Goal: Task Accomplishment & Management: Manage account settings

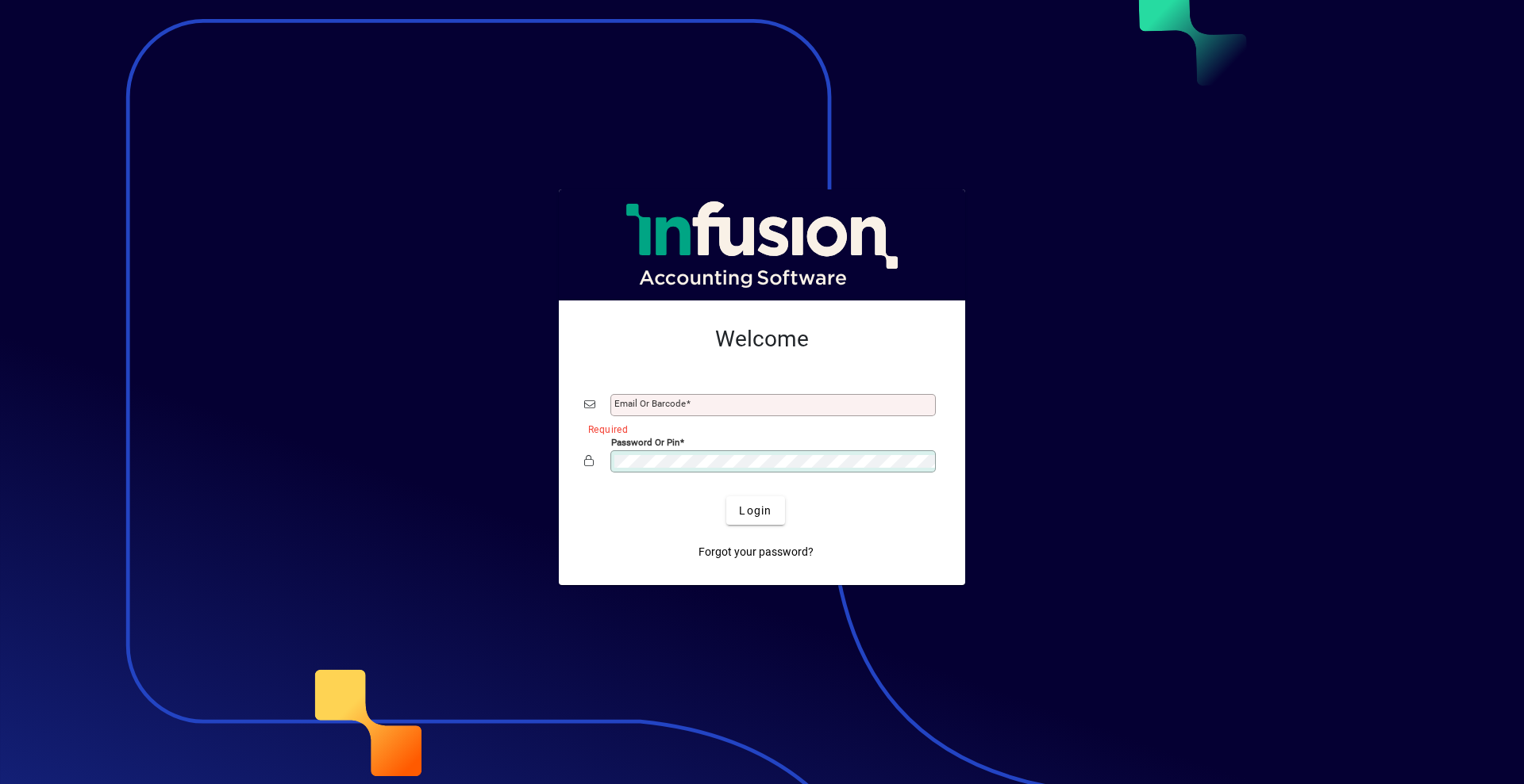
click at [700, 399] on input "Email or Barcode" at bounding box center [774, 406] width 321 height 13
type input "**********"
click at [762, 514] on span "Login" at bounding box center [755, 511] width 33 height 16
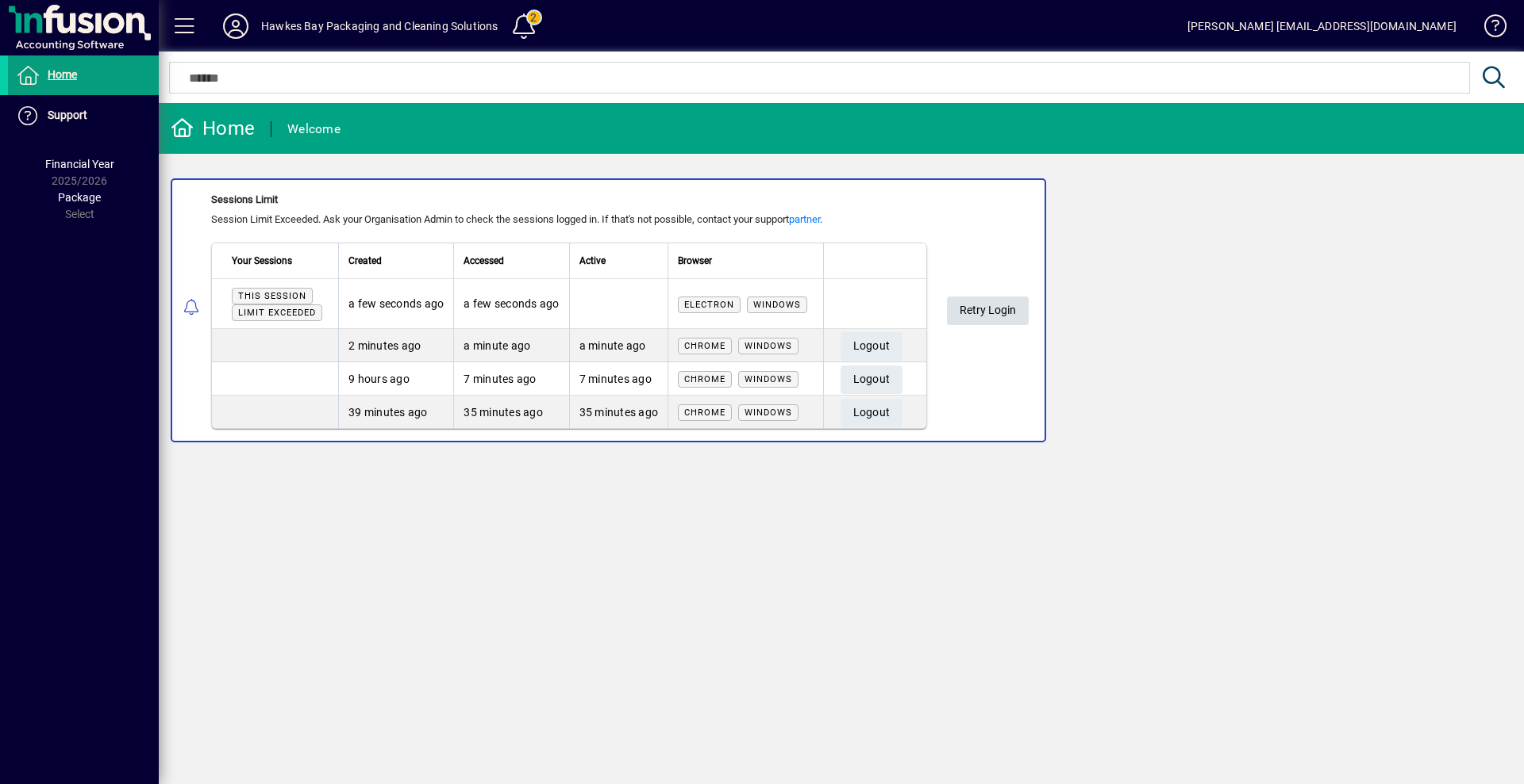
click at [1004, 313] on span "Retry Login" at bounding box center [987, 311] width 57 height 26
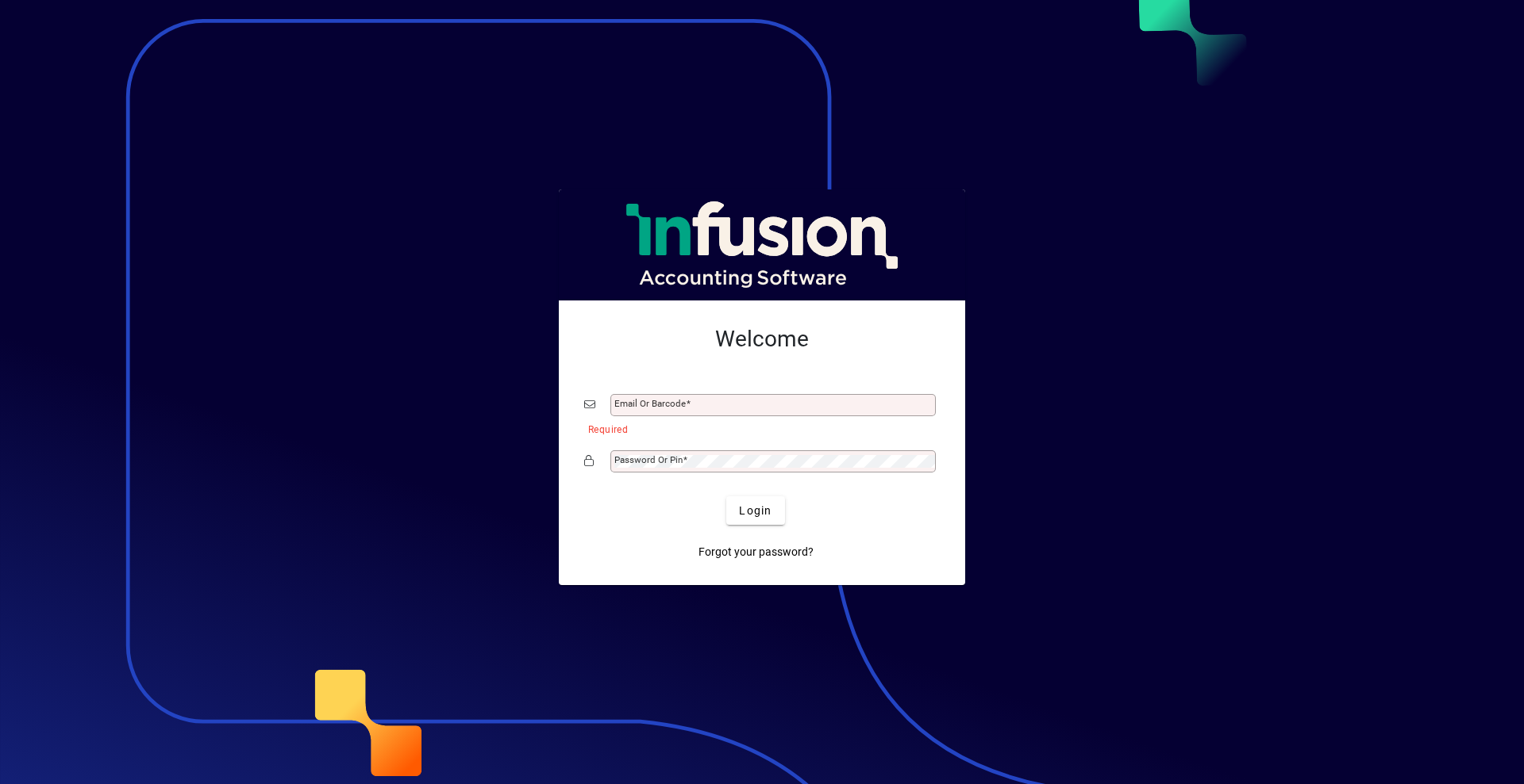
click at [680, 456] on mat-label "Password or Pin" at bounding box center [648, 460] width 69 height 11
click at [661, 407] on mat-label "Email or Barcode" at bounding box center [650, 404] width 71 height 11
click at [661, 407] on input "Email or Barcode" at bounding box center [774, 406] width 321 height 13
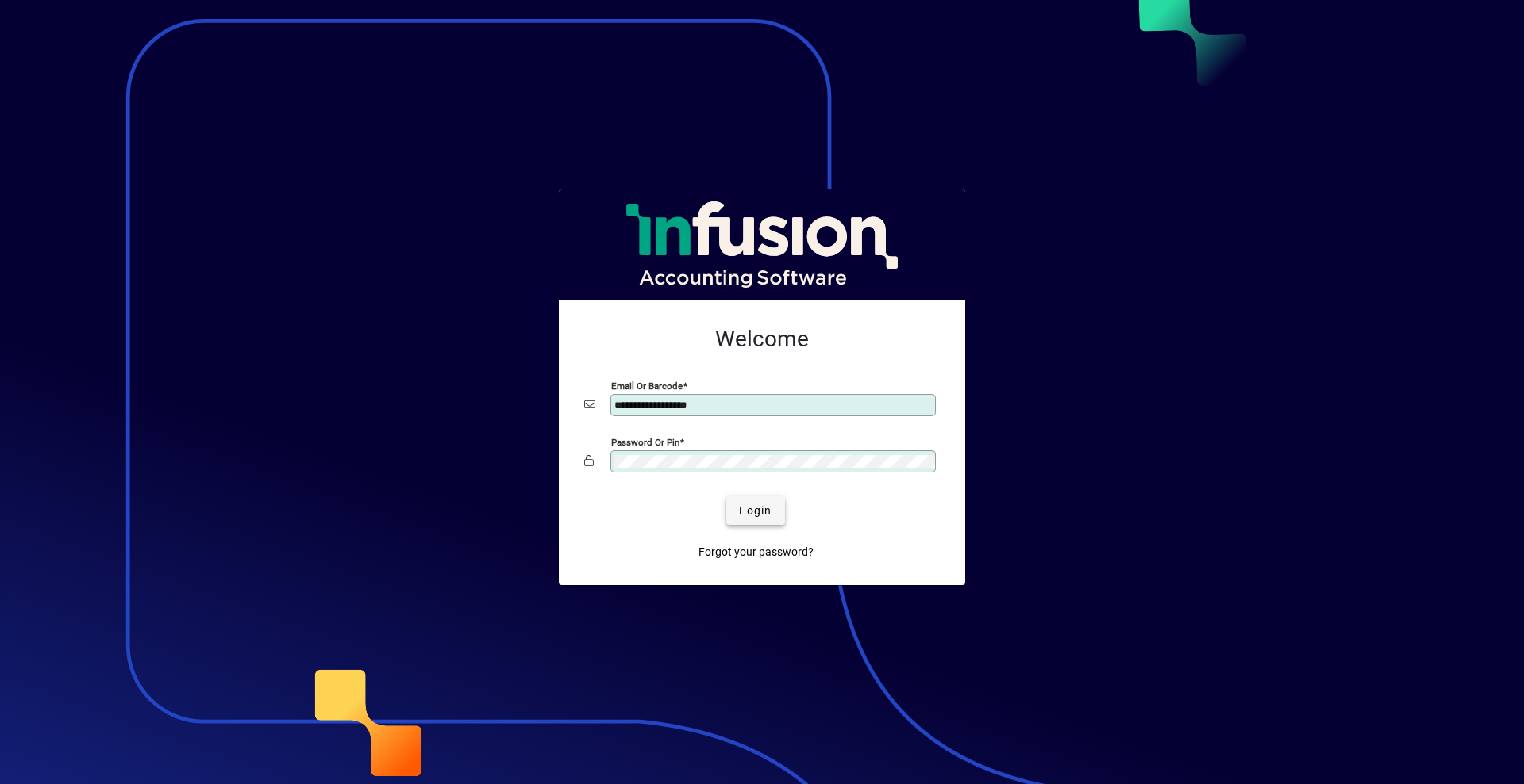
type input "**********"
click at [762, 509] on span "Login" at bounding box center [755, 511] width 33 height 16
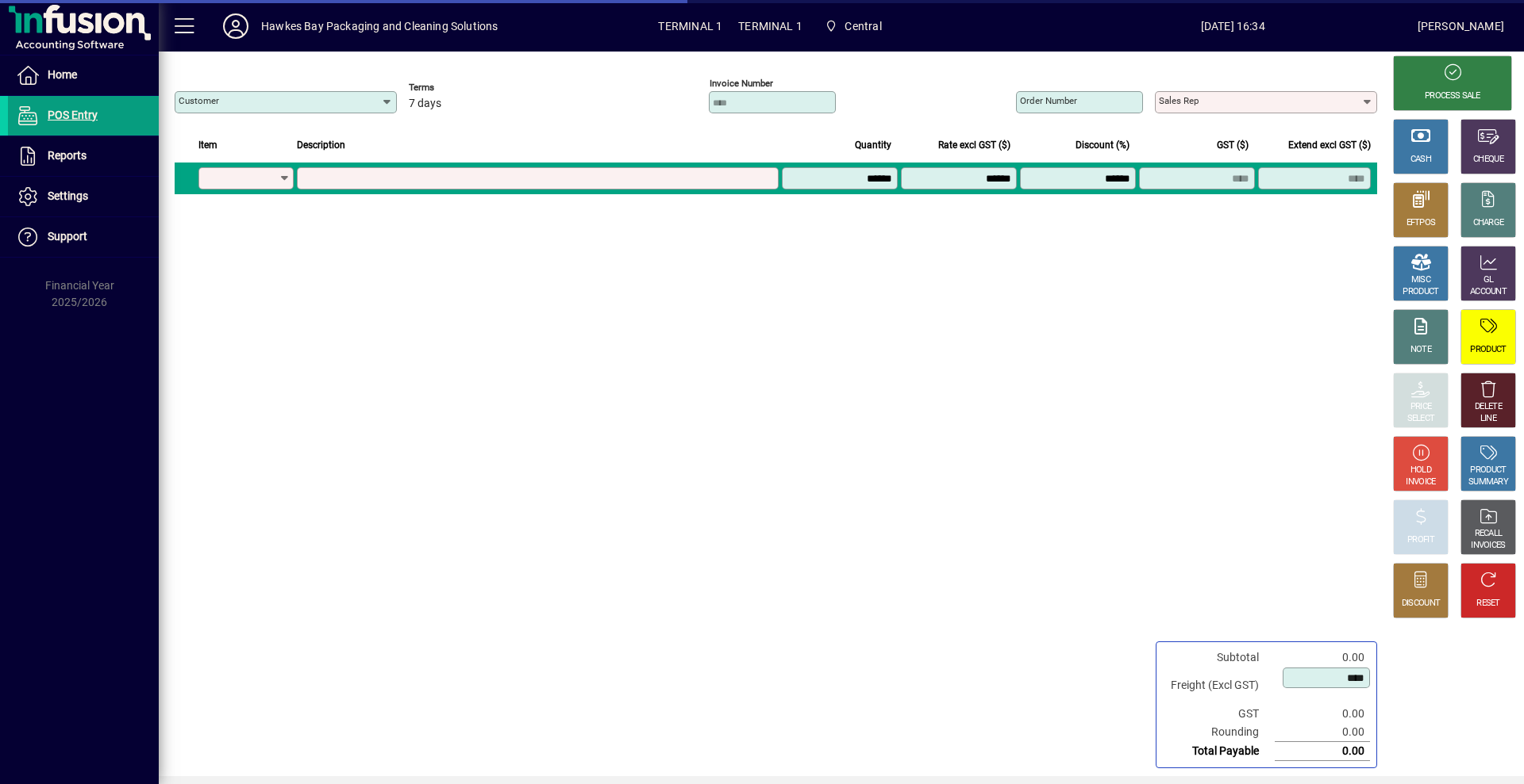
type input "**********"
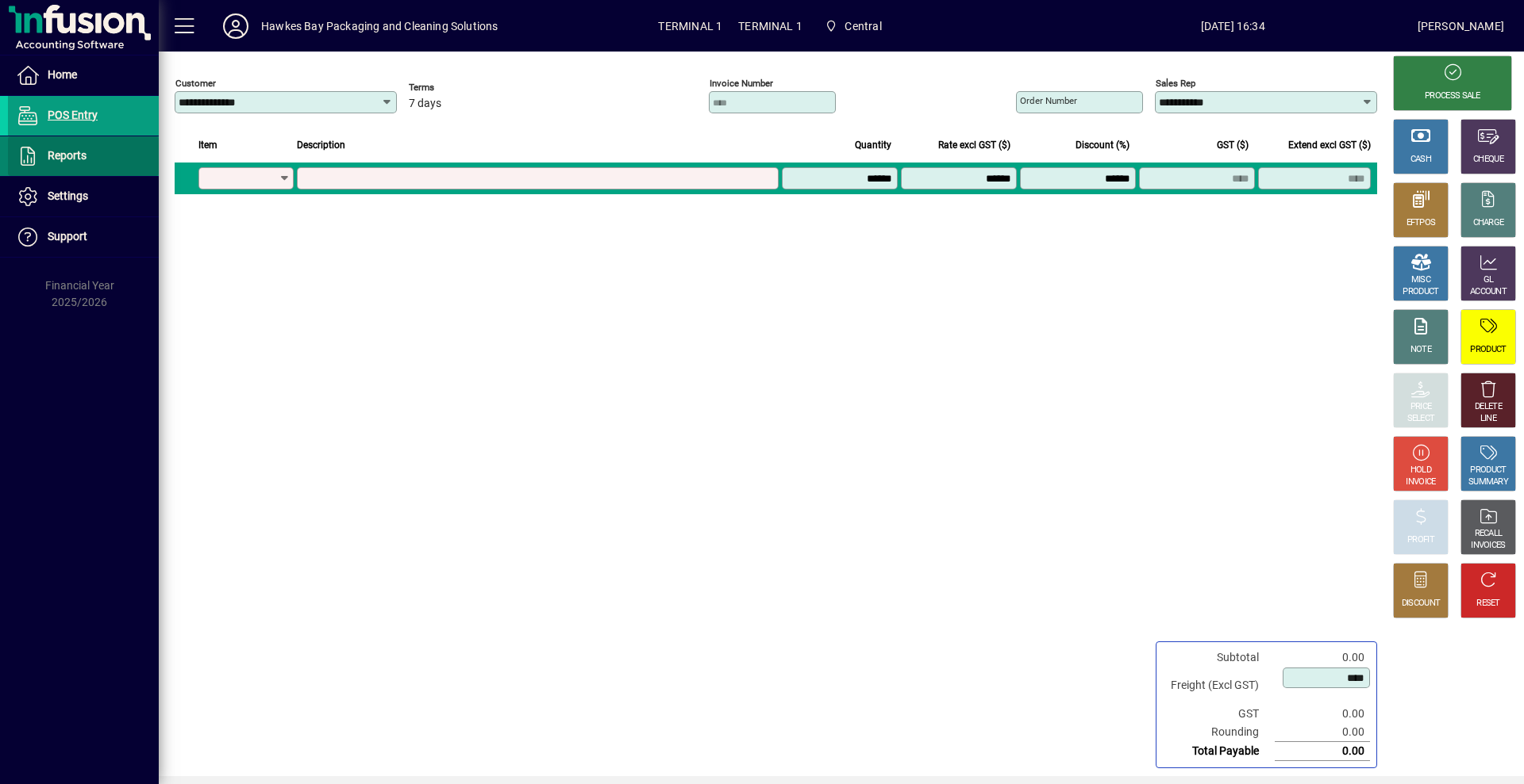
click at [83, 151] on span "Reports" at bounding box center [67, 155] width 39 height 13
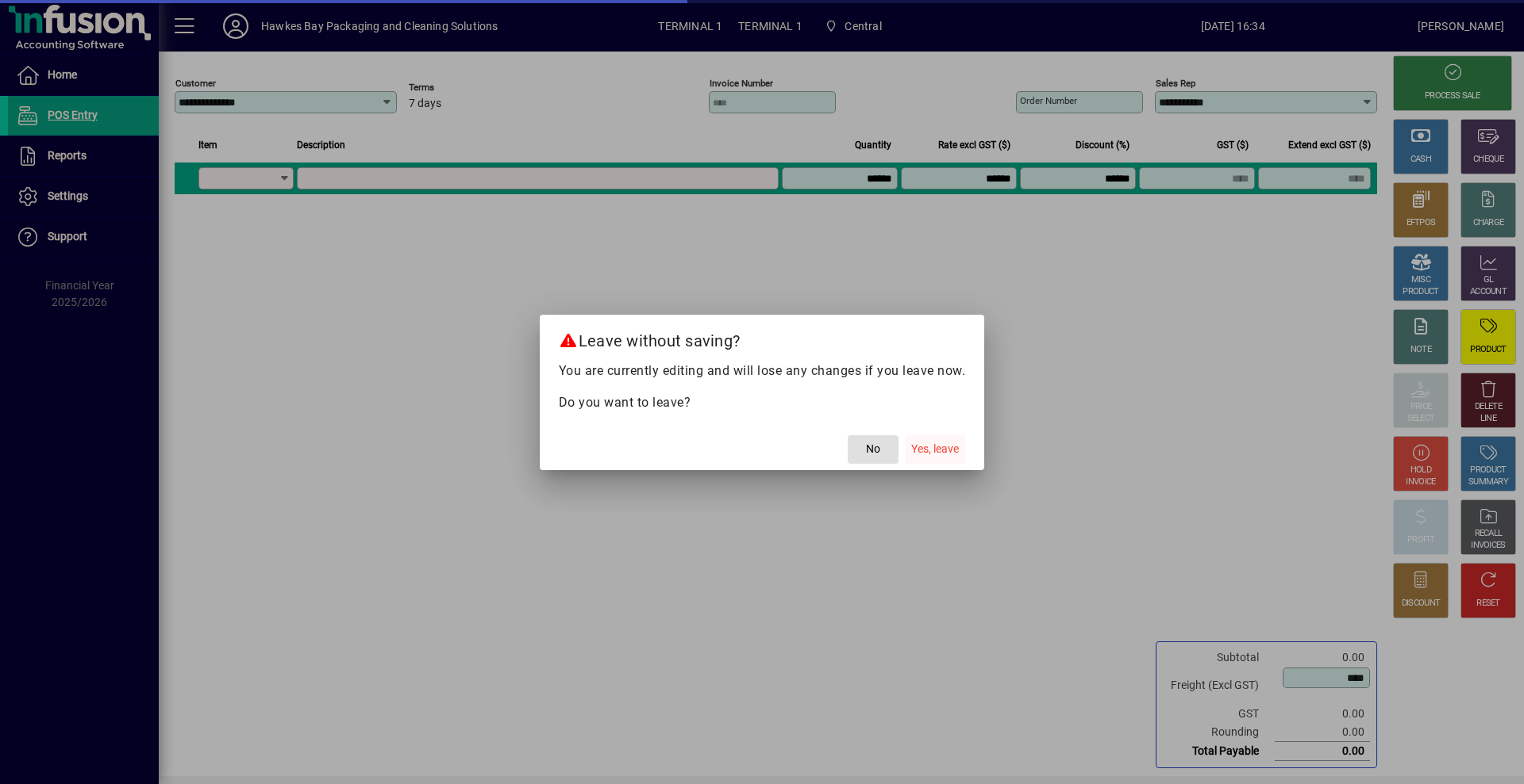
drag, startPoint x: 929, startPoint y: 444, endPoint x: 935, endPoint y: 438, distance: 8.5
click at [932, 442] on span "Yes, leave" at bounding box center [934, 450] width 48 height 16
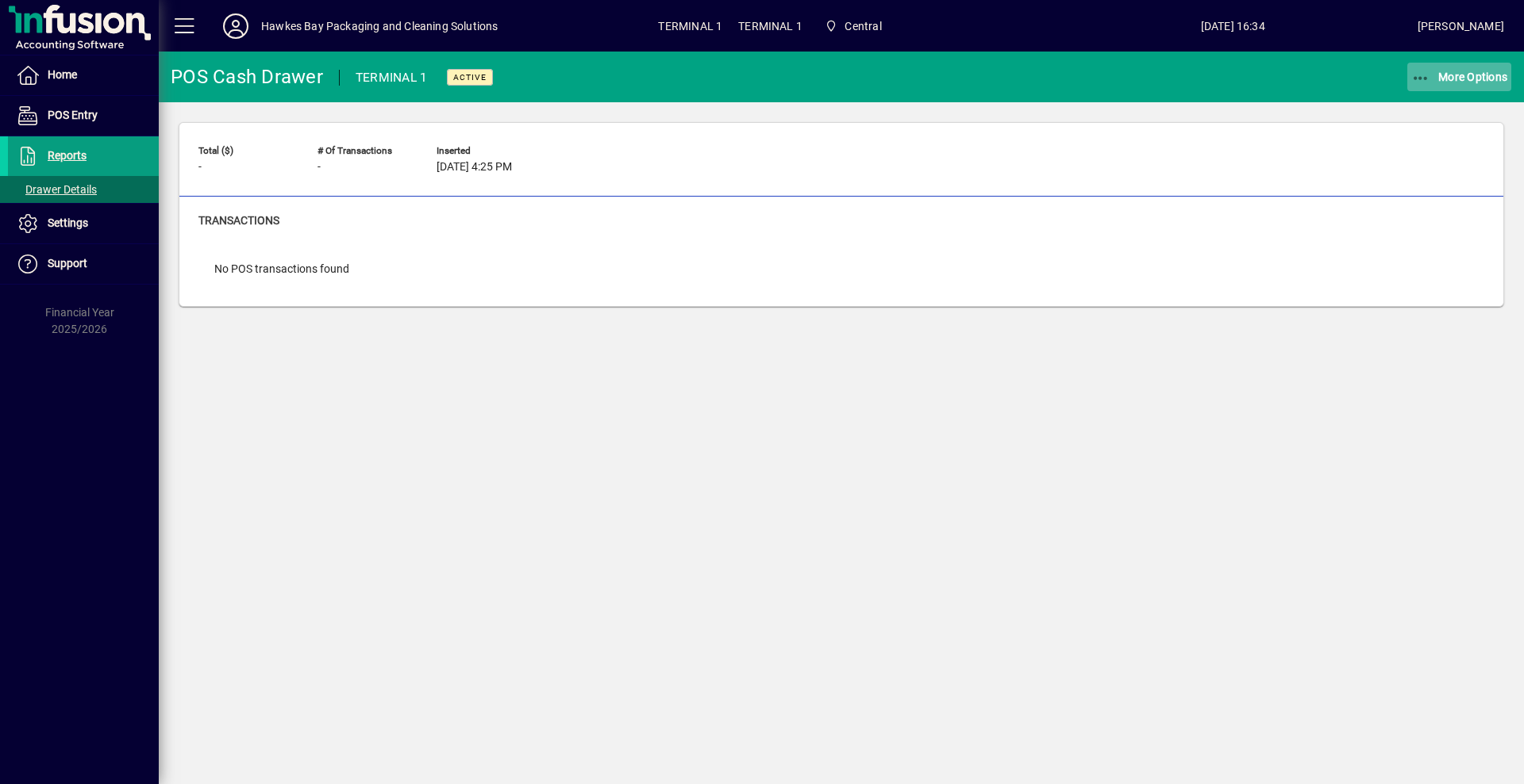
click at [1441, 74] on span "More Options" at bounding box center [1459, 77] width 97 height 13
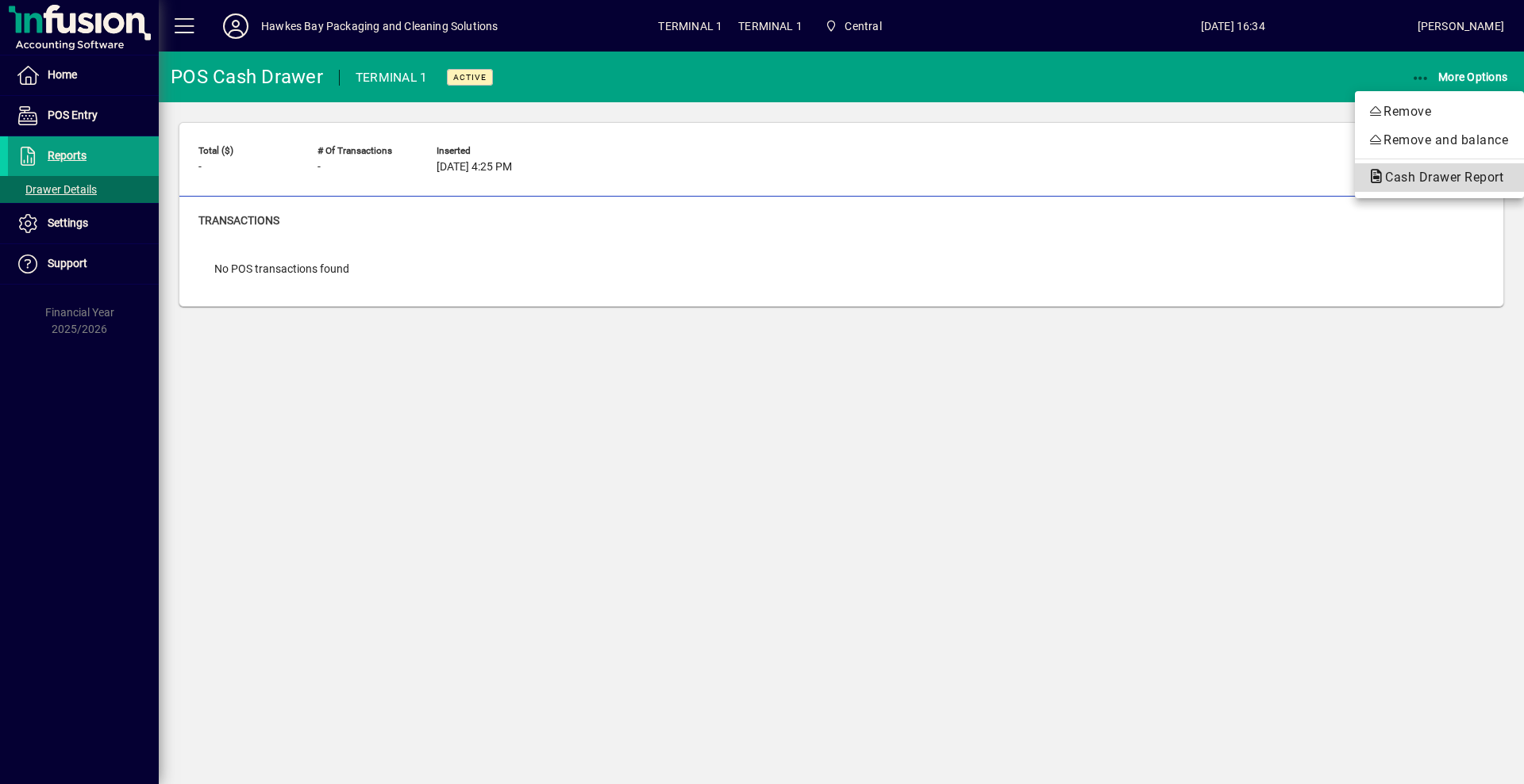
click at [1402, 177] on span "Cash Drawer Report" at bounding box center [1439, 177] width 144 height 15
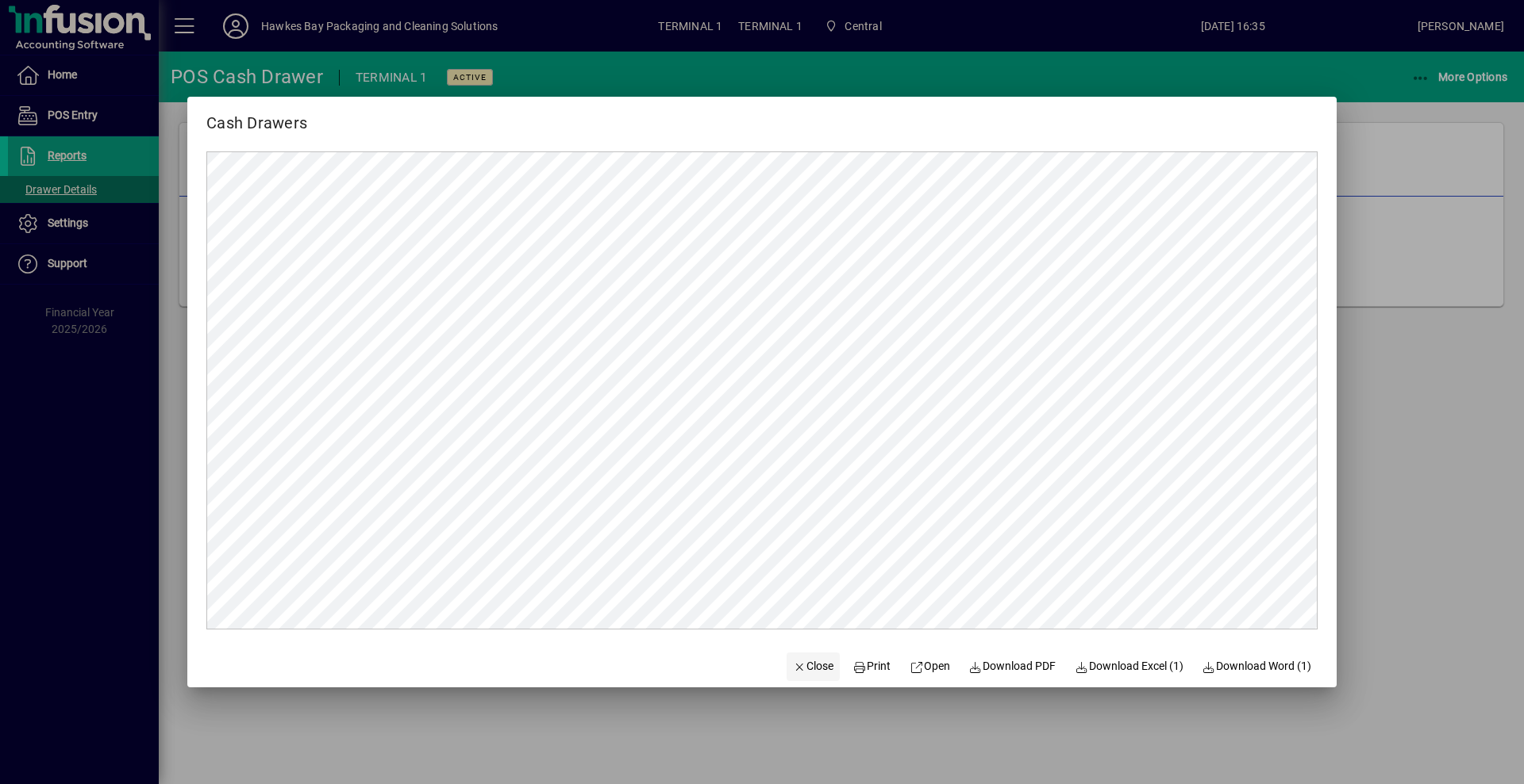
click at [799, 664] on span "Close" at bounding box center [813, 666] width 41 height 16
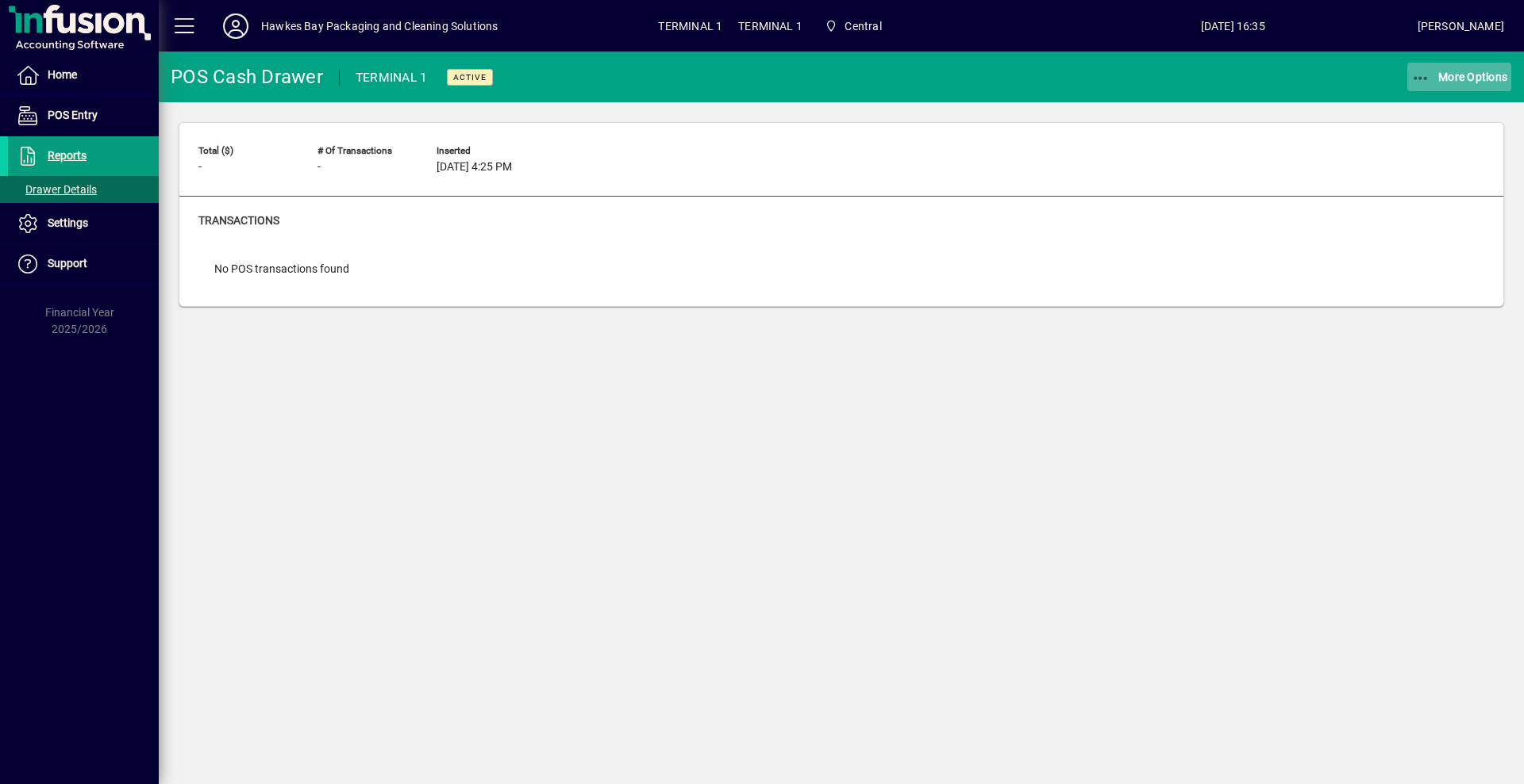
click at [1464, 76] on span "More Options" at bounding box center [1459, 77] width 97 height 13
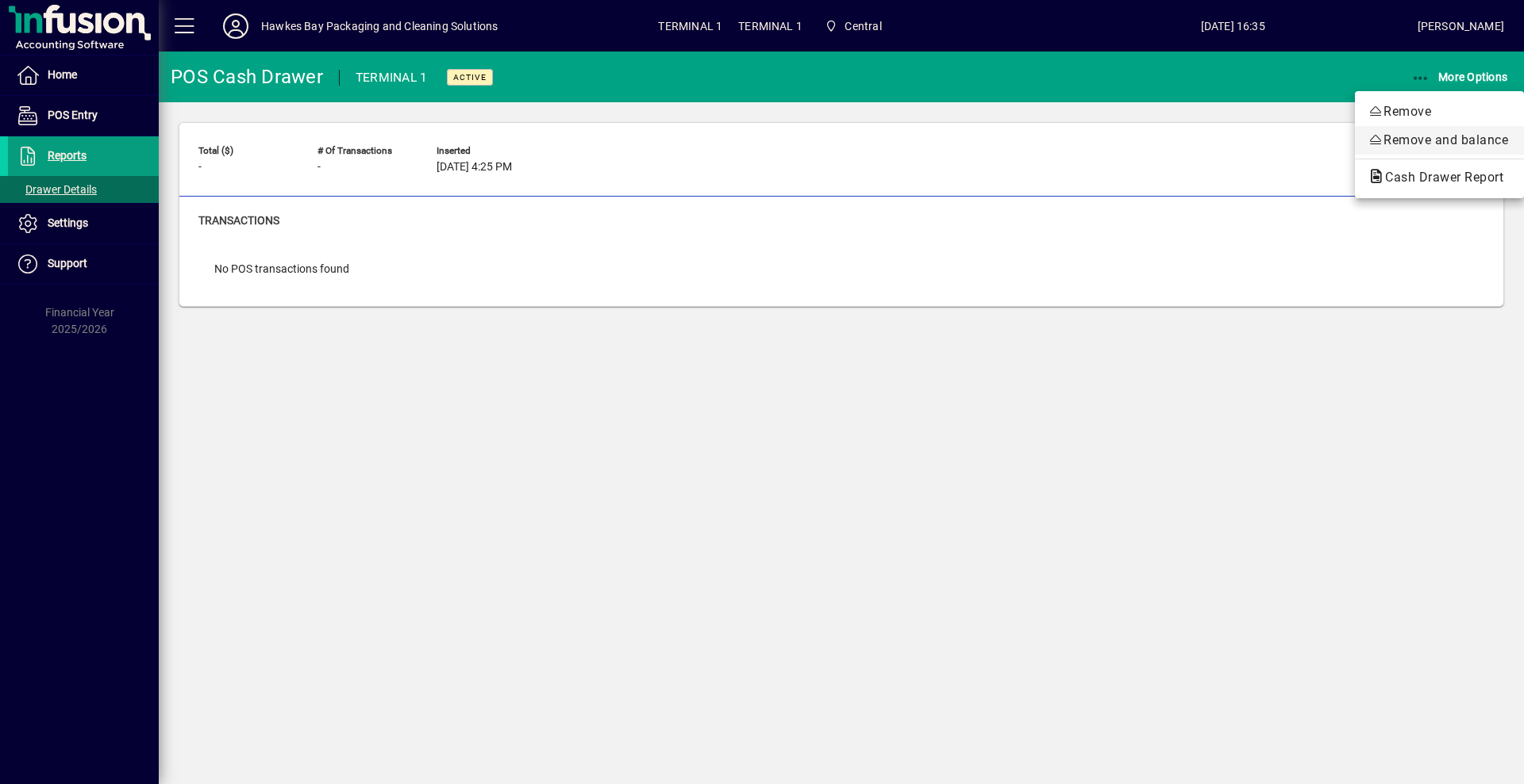
click at [1412, 136] on span "Remove and balance" at bounding box center [1439, 140] width 144 height 19
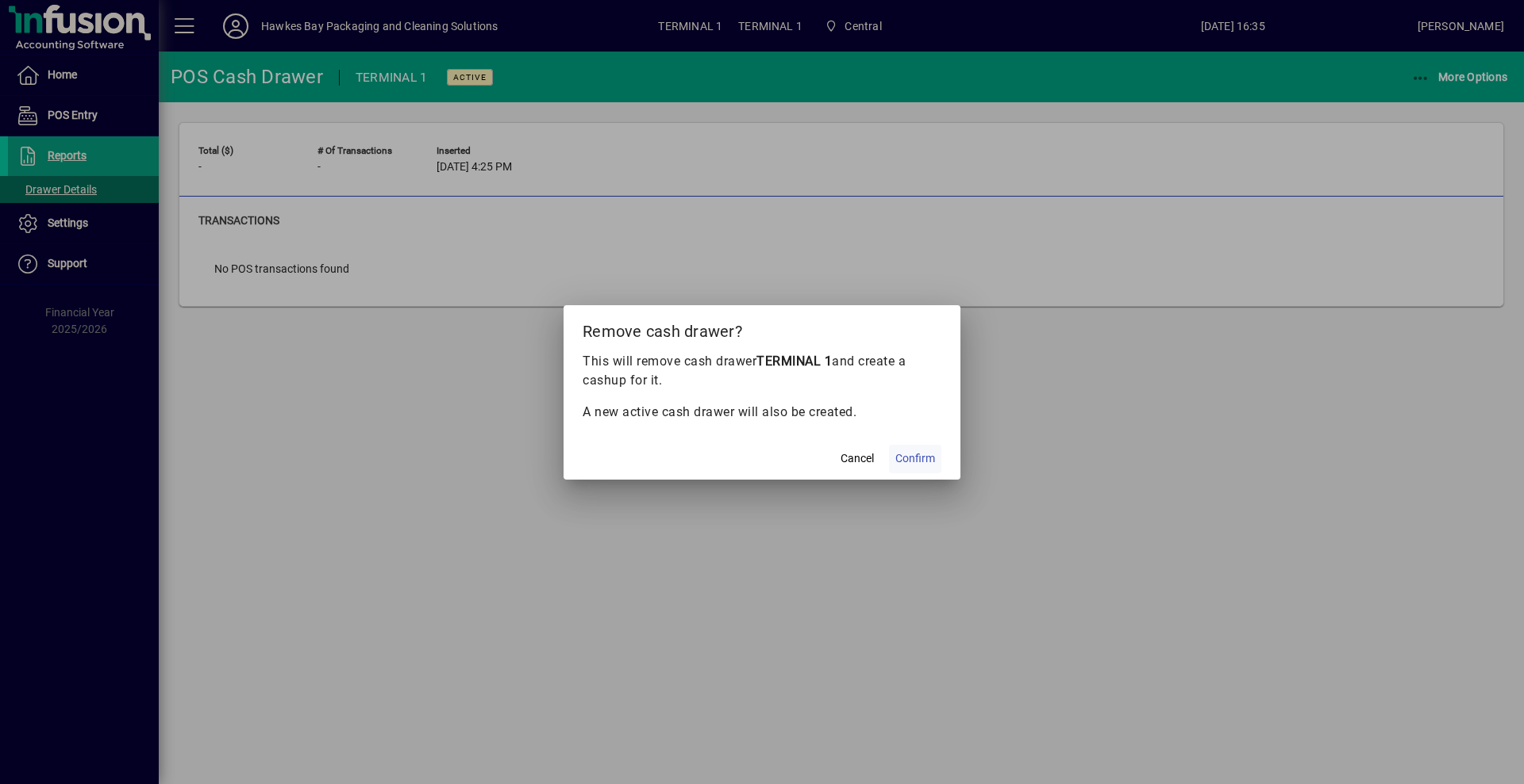
click at [914, 461] on span "Confirm" at bounding box center [914, 459] width 39 height 16
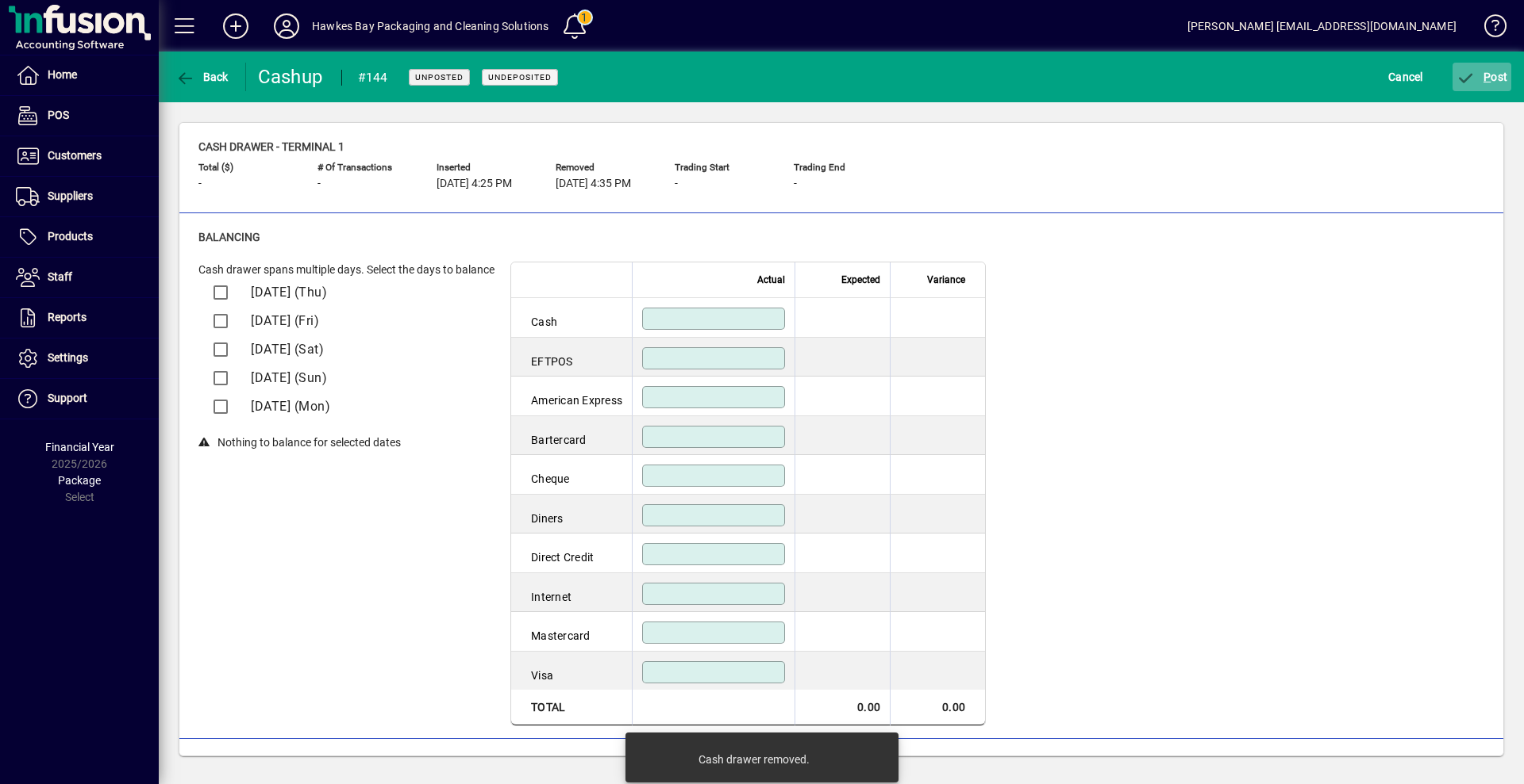
click at [1470, 73] on icon "submit" at bounding box center [1466, 78] width 20 height 16
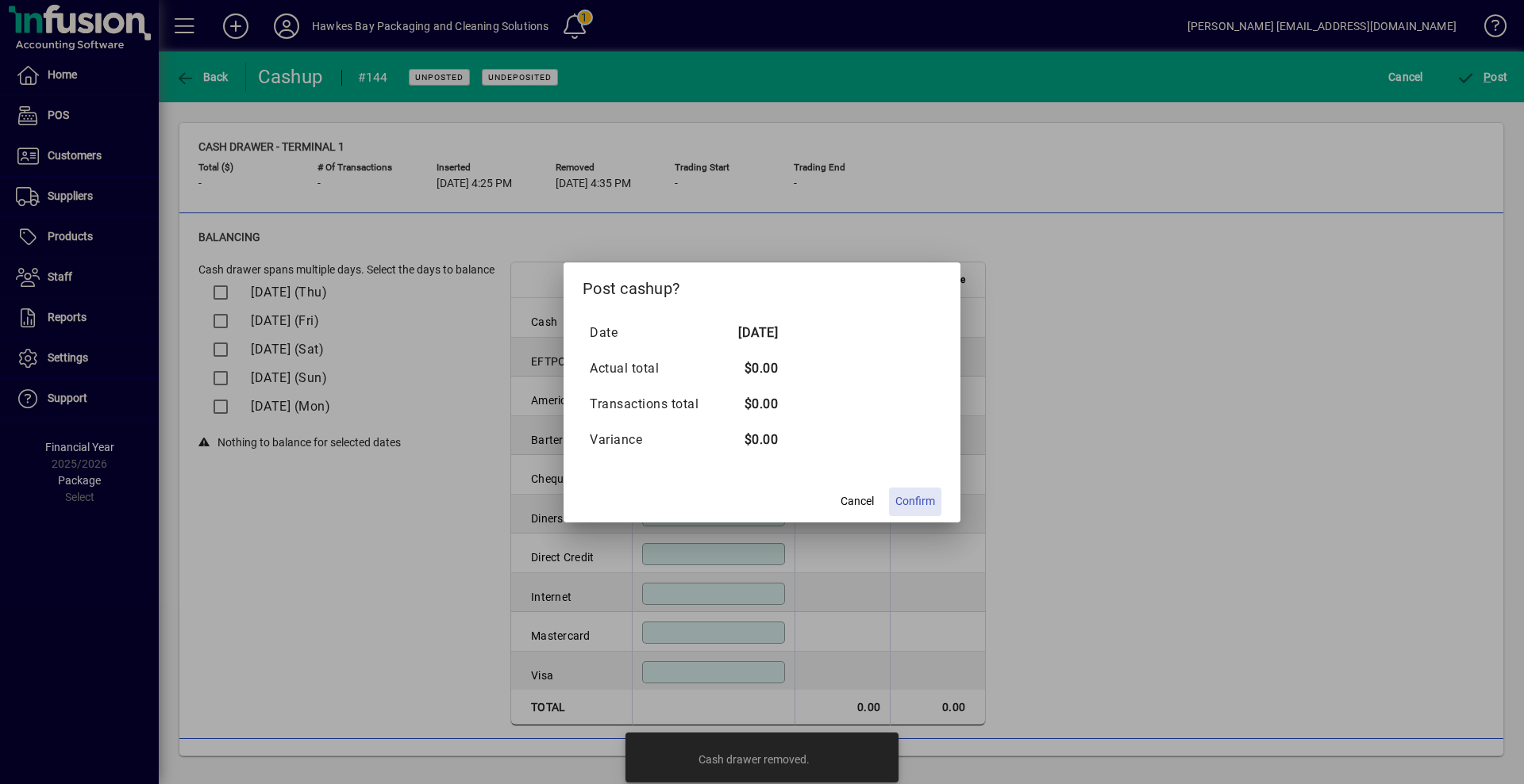
click at [911, 496] on span "Confirm" at bounding box center [914, 502] width 39 height 16
